Goal: Find specific page/section: Find specific page/section

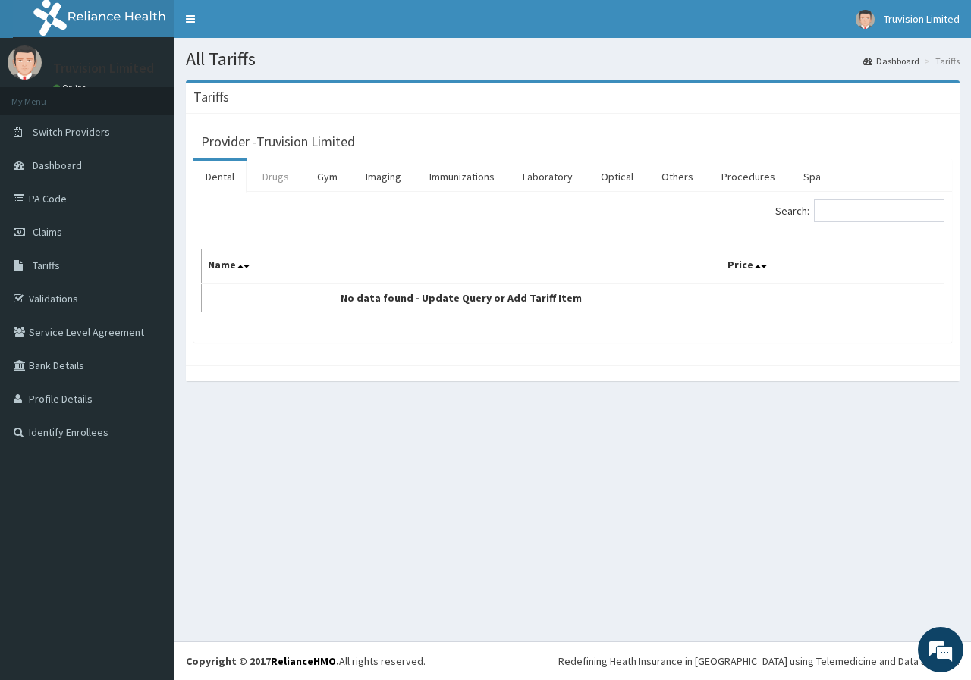
click at [280, 177] on link "Drugs" at bounding box center [275, 177] width 51 height 32
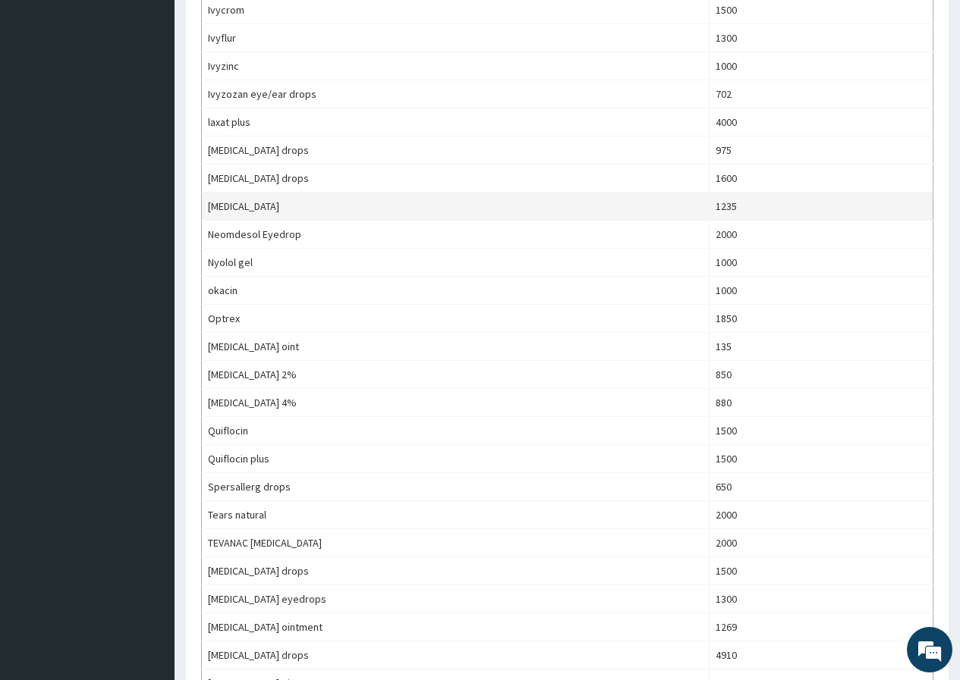
scroll to position [1062, 0]
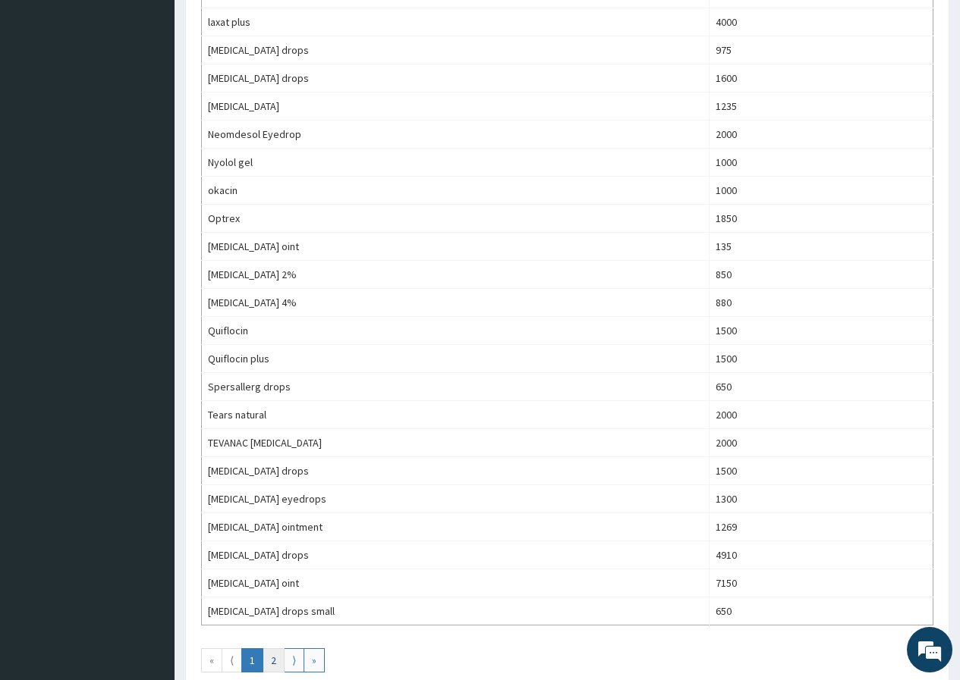
click at [272, 665] on link "2" at bounding box center [273, 661] width 22 height 24
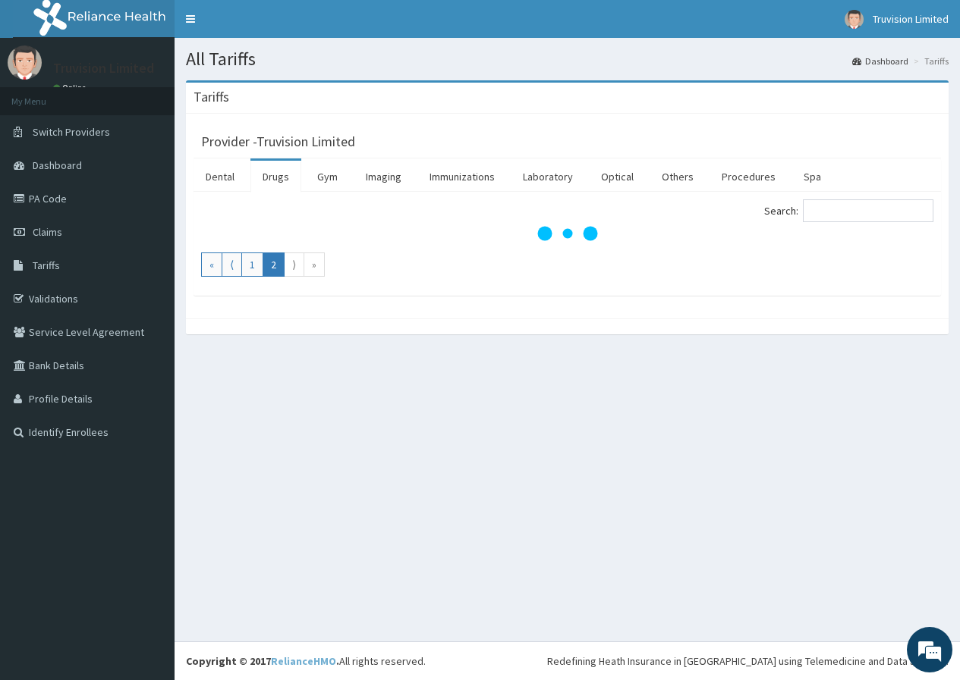
scroll to position [0, 0]
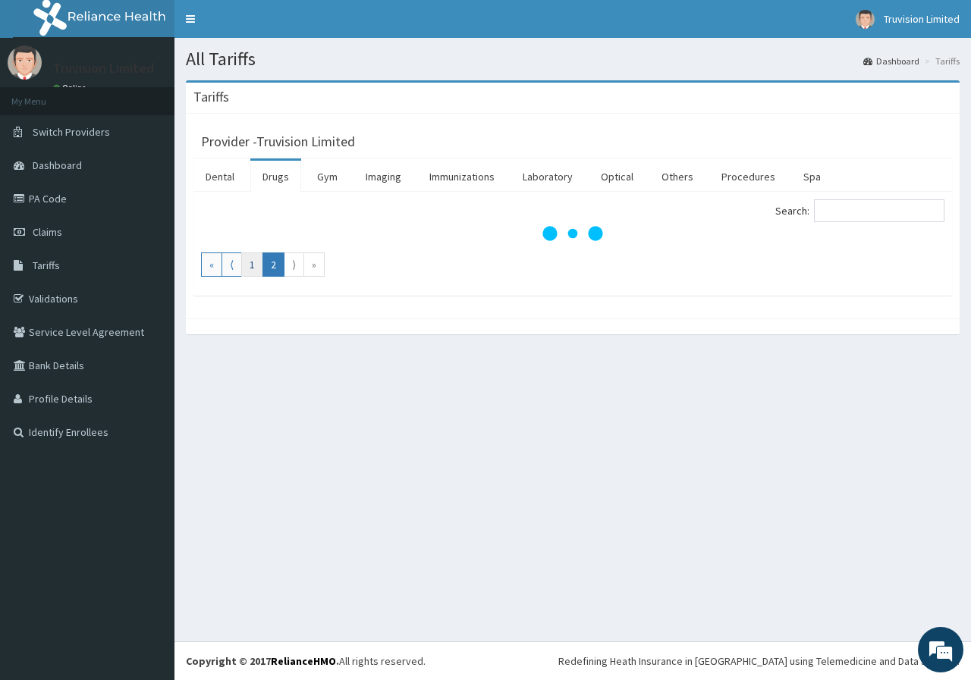
click at [249, 263] on link "1" at bounding box center [252, 265] width 22 height 24
click at [514, 429] on div "All Tariffs Dashboard Tariffs Tariffs Provider - Truvision Limited Dental Drugs…" at bounding box center [572, 340] width 796 height 604
click at [270, 265] on link "2" at bounding box center [273, 265] width 22 height 24
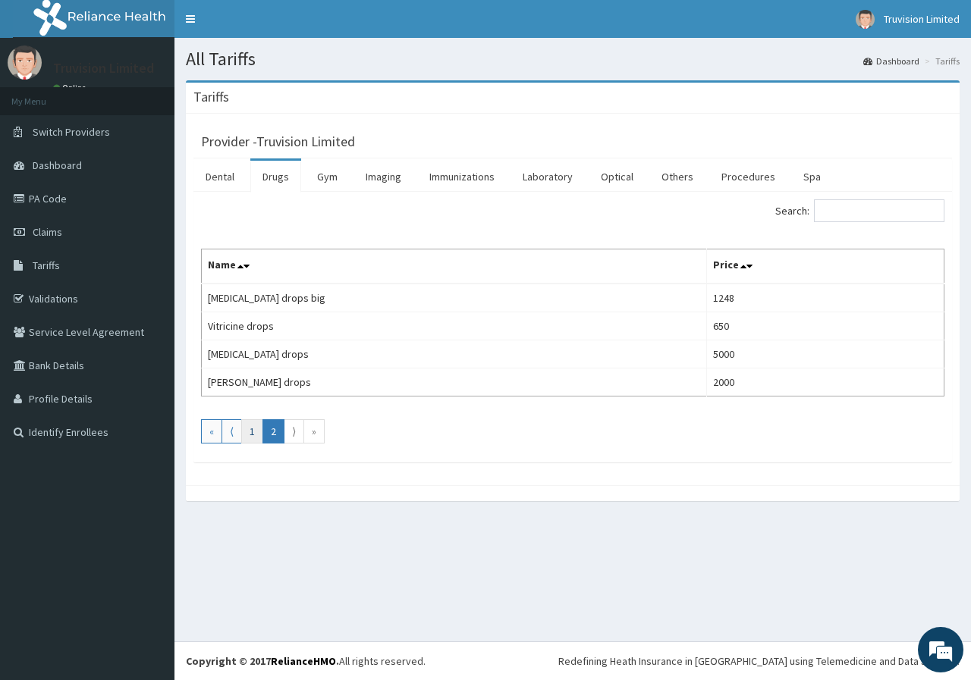
click at [251, 430] on link "1" at bounding box center [252, 431] width 22 height 24
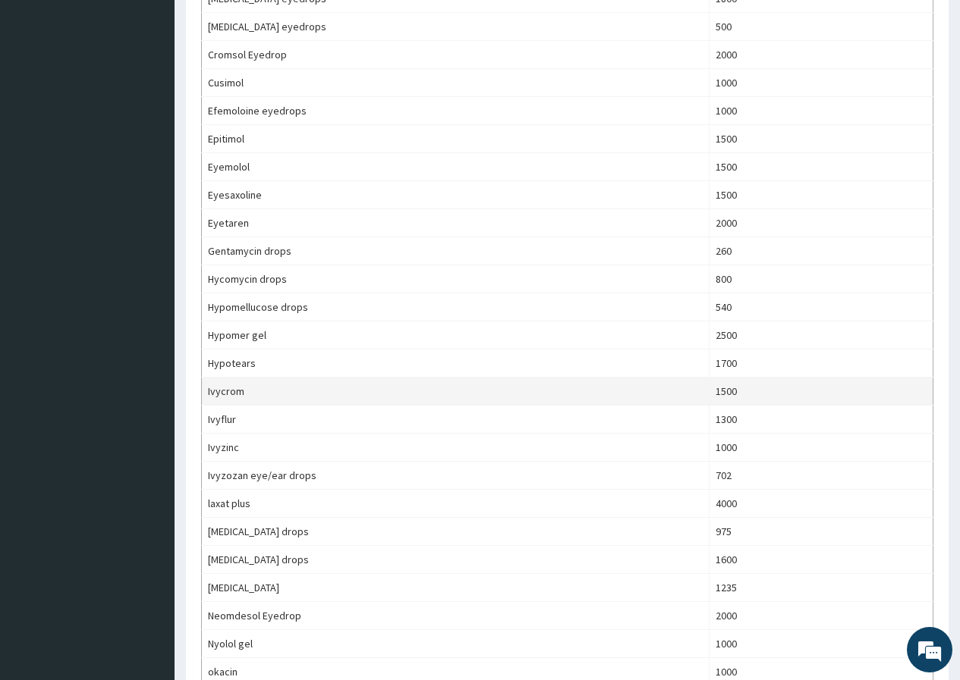
scroll to position [607, 0]
